Goal: Transaction & Acquisition: Purchase product/service

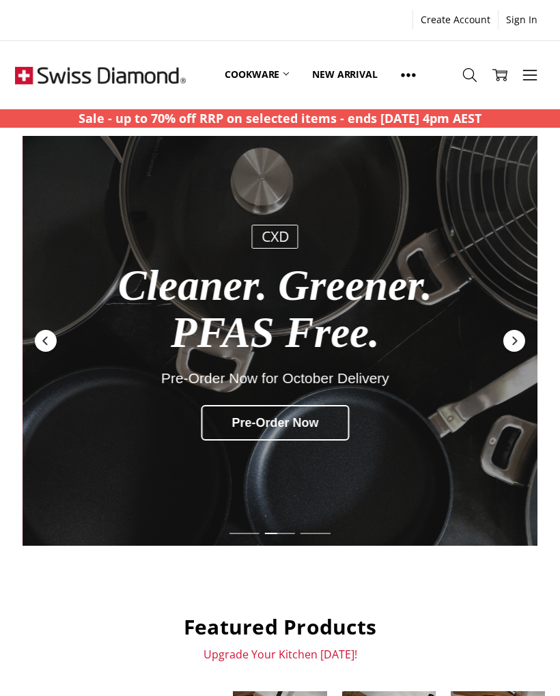
click at [528, 79] on icon at bounding box center [530, 75] width 15 height 15
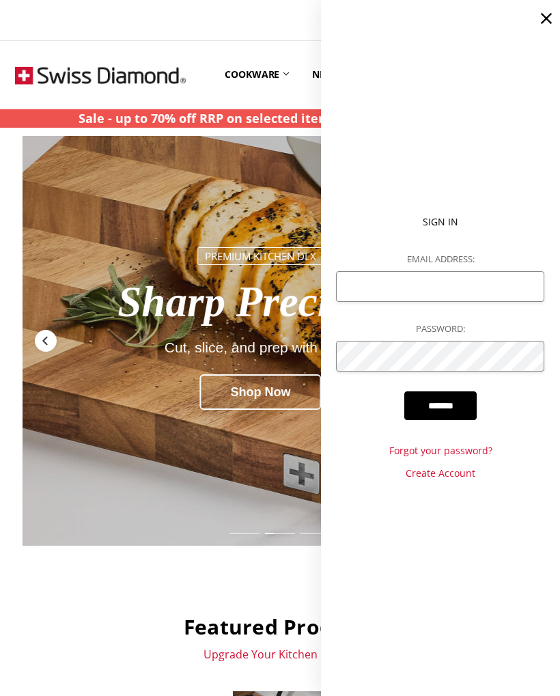
click at [545, 23] on icon at bounding box center [546, 18] width 19 height 19
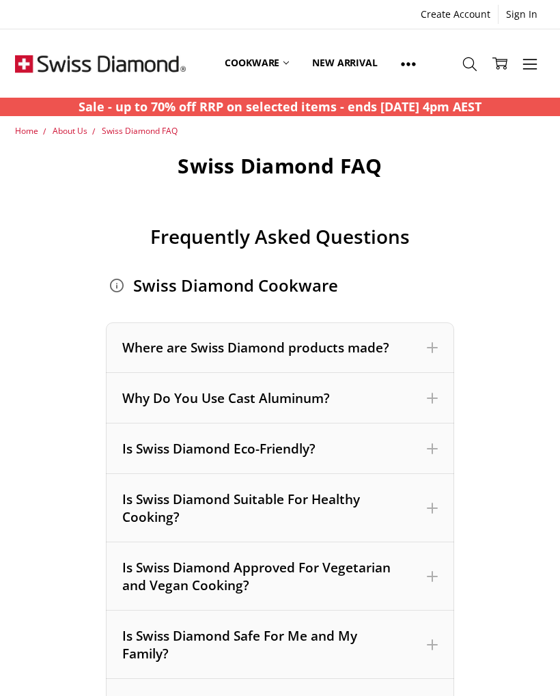
click at [132, 351] on div "Where are Swiss Diamond products made?" at bounding box center [279, 348] width 315 height 18
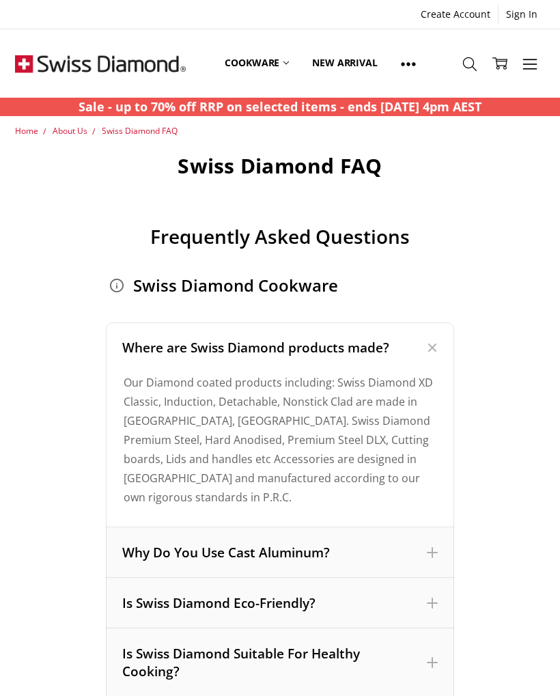
click at [530, 66] on icon at bounding box center [530, 64] width 15 height 15
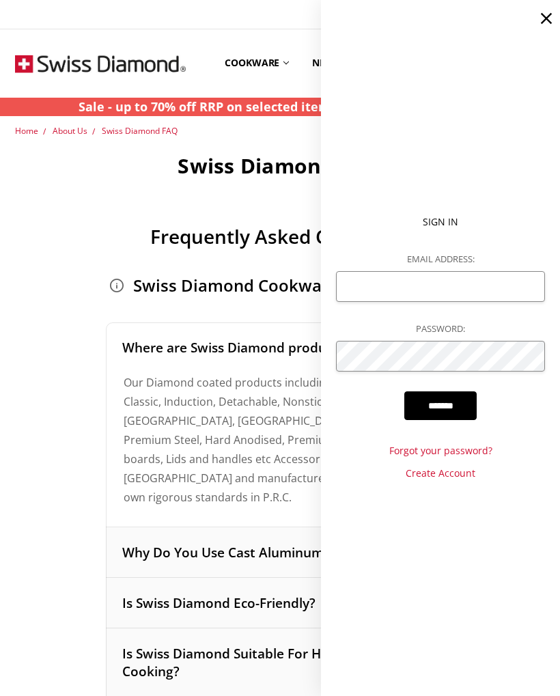
click at [546, 18] on use at bounding box center [546, 18] width 11 height 11
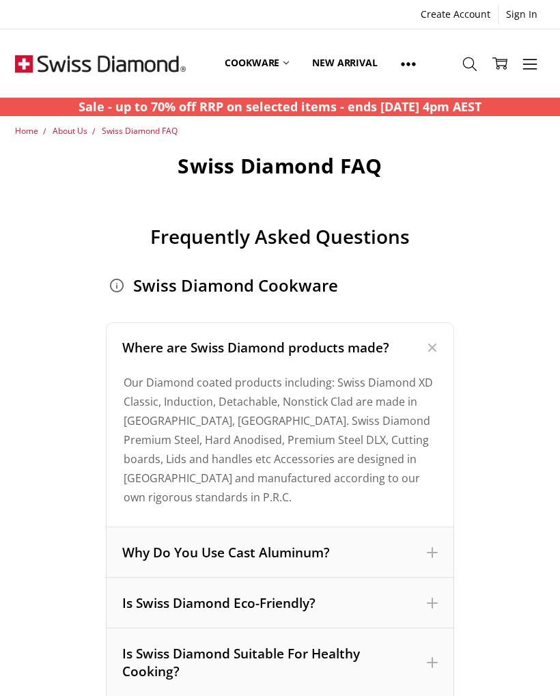
click at [539, 57] on link "More" at bounding box center [530, 63] width 30 height 35
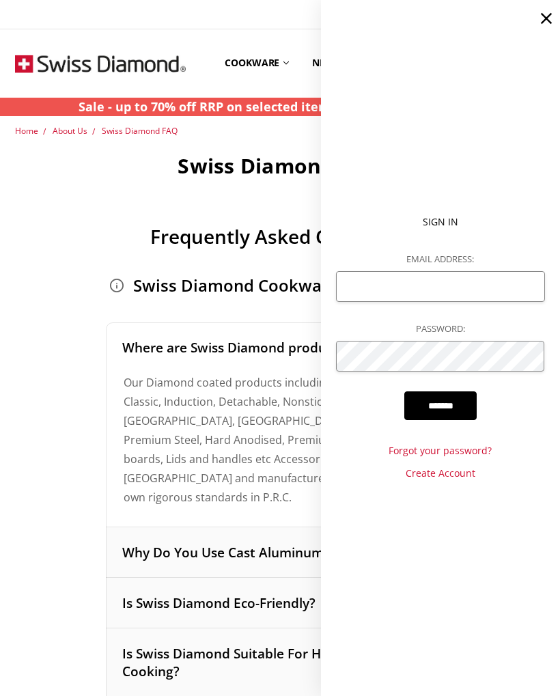
click at [547, 20] on use at bounding box center [546, 18] width 11 height 11
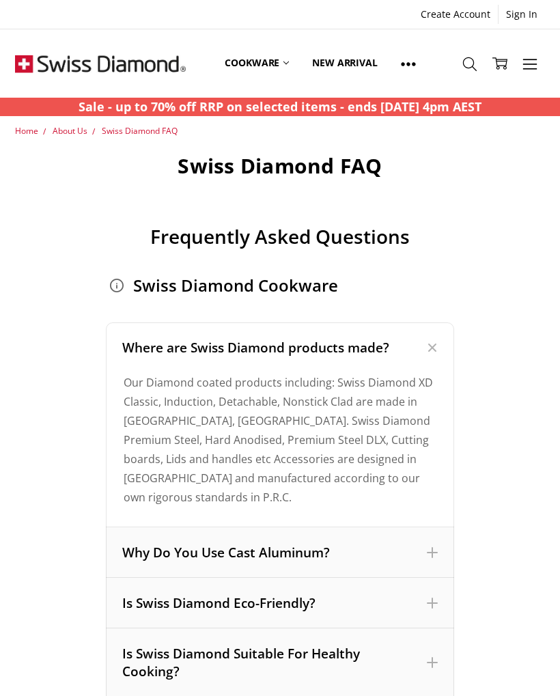
click at [272, 63] on link "Cookware" at bounding box center [256, 63] width 87 height 61
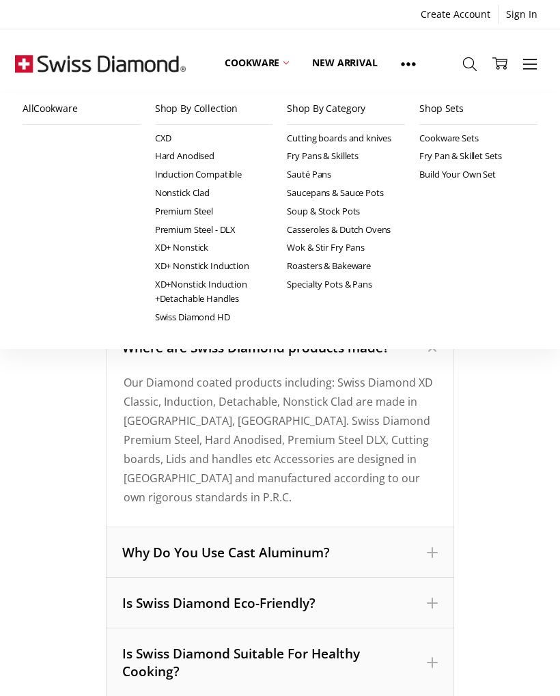
click at [170, 176] on link "Induction Compatible" at bounding box center [214, 174] width 118 height 18
